Goal: Use online tool/utility: Utilize a website feature to perform a specific function

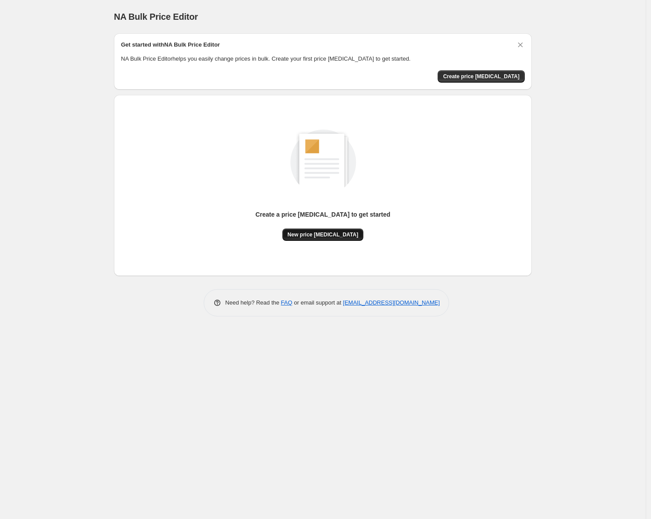
click at [333, 235] on span "New price [MEDICAL_DATA]" at bounding box center [322, 234] width 71 height 7
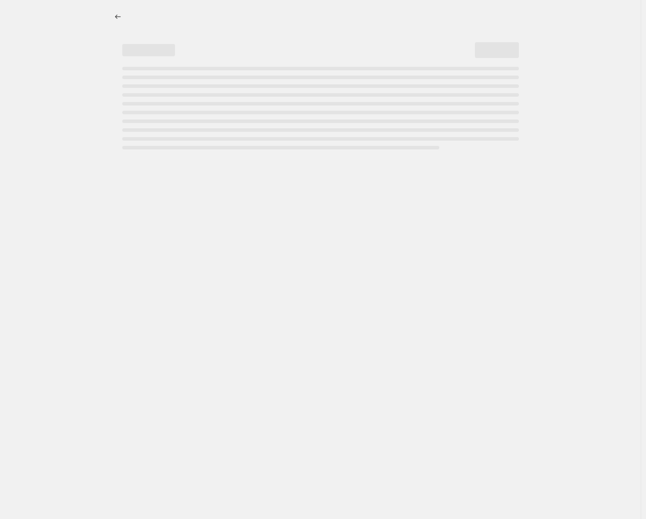
select select "percentage"
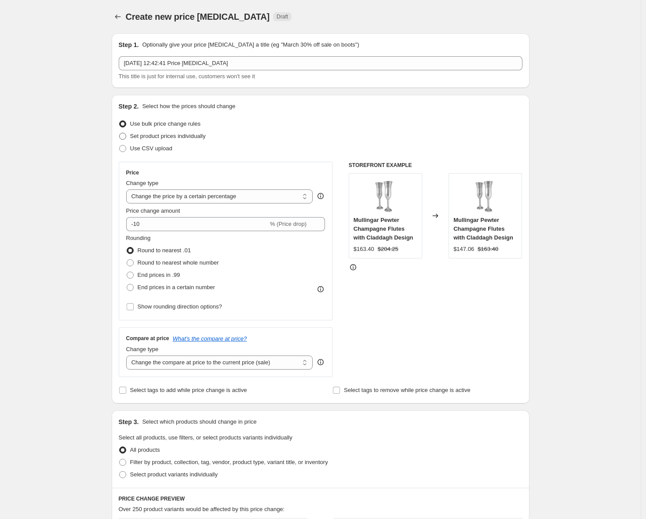
click at [186, 134] on span "Set product prices individually" at bounding box center [168, 136] width 76 height 7
click at [120, 133] on input "Set product prices individually" at bounding box center [119, 133] width 0 height 0
radio input "true"
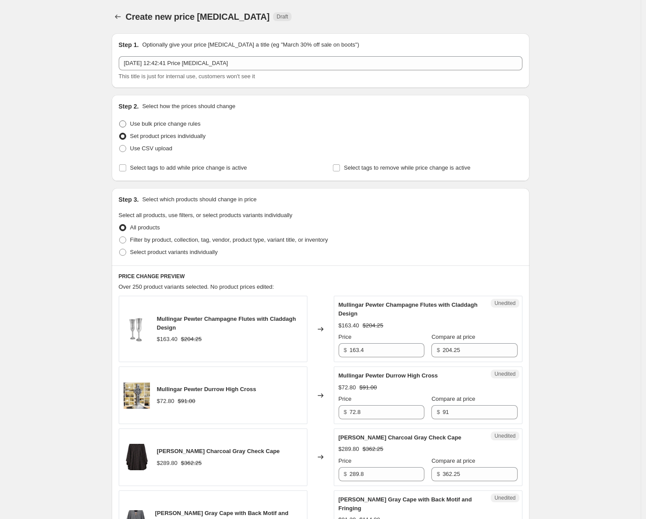
click at [186, 125] on span "Use bulk price change rules" at bounding box center [165, 123] width 70 height 7
click at [120, 121] on input "Use bulk price change rules" at bounding box center [119, 120] width 0 height 0
radio input "true"
select select "percentage"
